Goal: Task Accomplishment & Management: Manage account settings

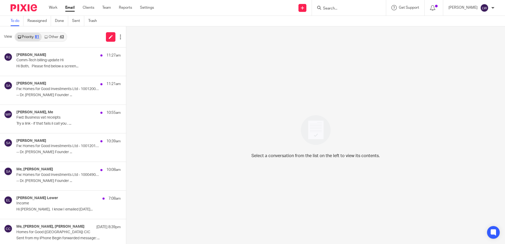
click at [51, 36] on link "Other 43" at bounding box center [54, 37] width 25 height 8
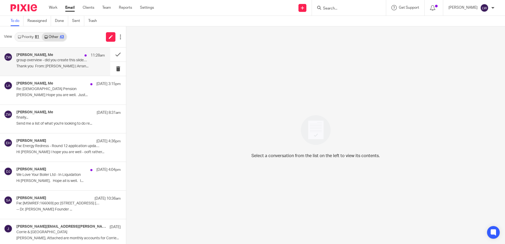
click at [46, 62] on p "group overview - did you create this slide somewhere - if yes could you update …" at bounding box center [51, 60] width 71 height 4
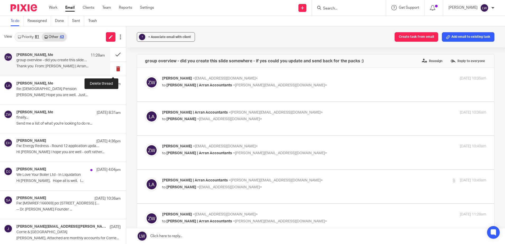
click at [114, 68] on button at bounding box center [118, 69] width 16 height 14
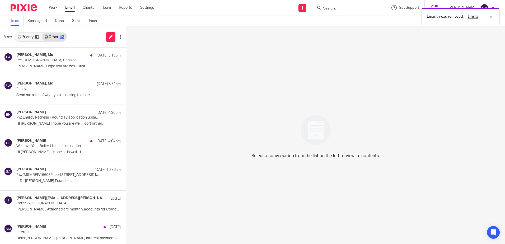
click at [31, 36] on link "Priority 81" at bounding box center [28, 37] width 27 height 8
